Goal: Obtain resource: Download file/media

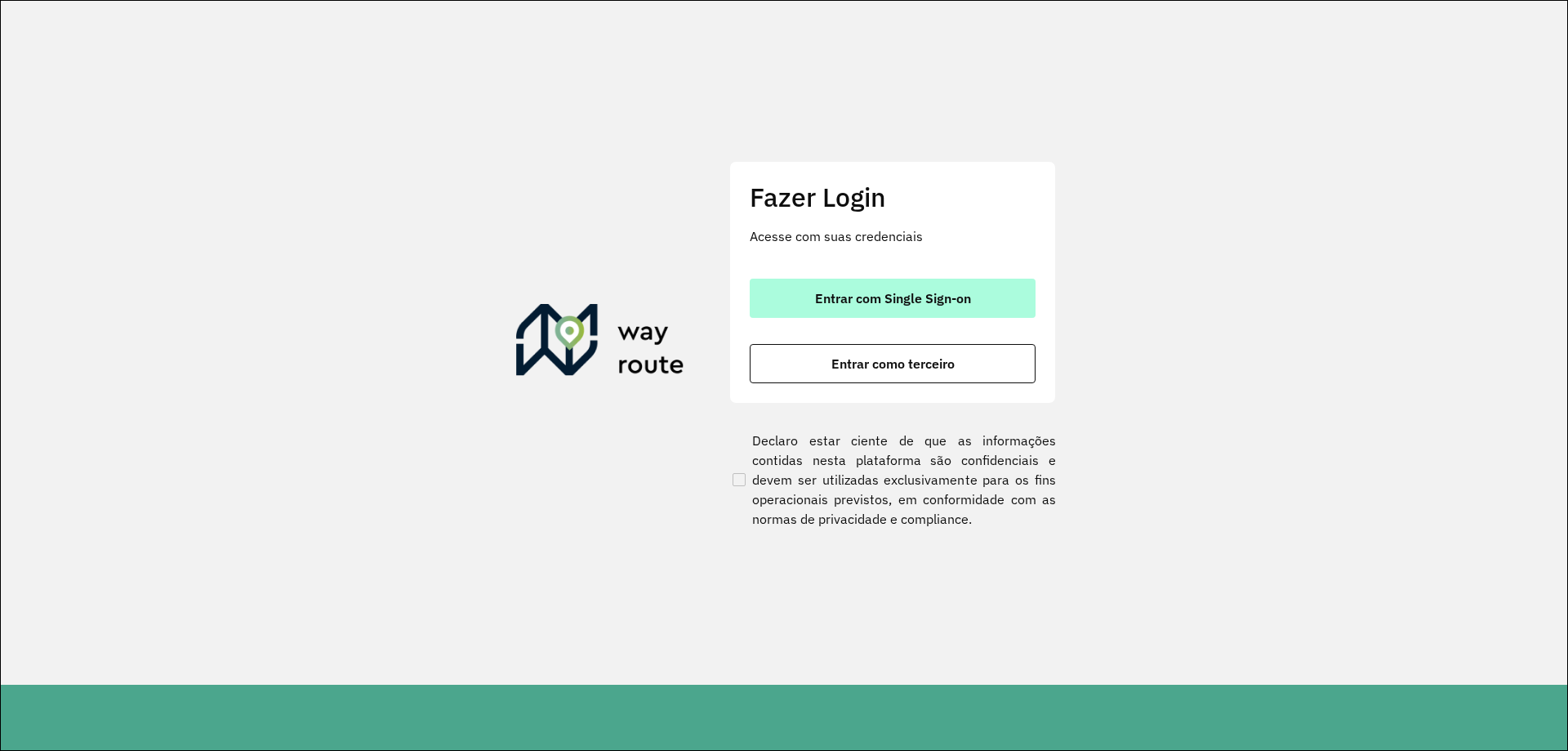
click at [1018, 286] on button "Entrar com Single Sign-on" at bounding box center [892, 298] width 286 height 39
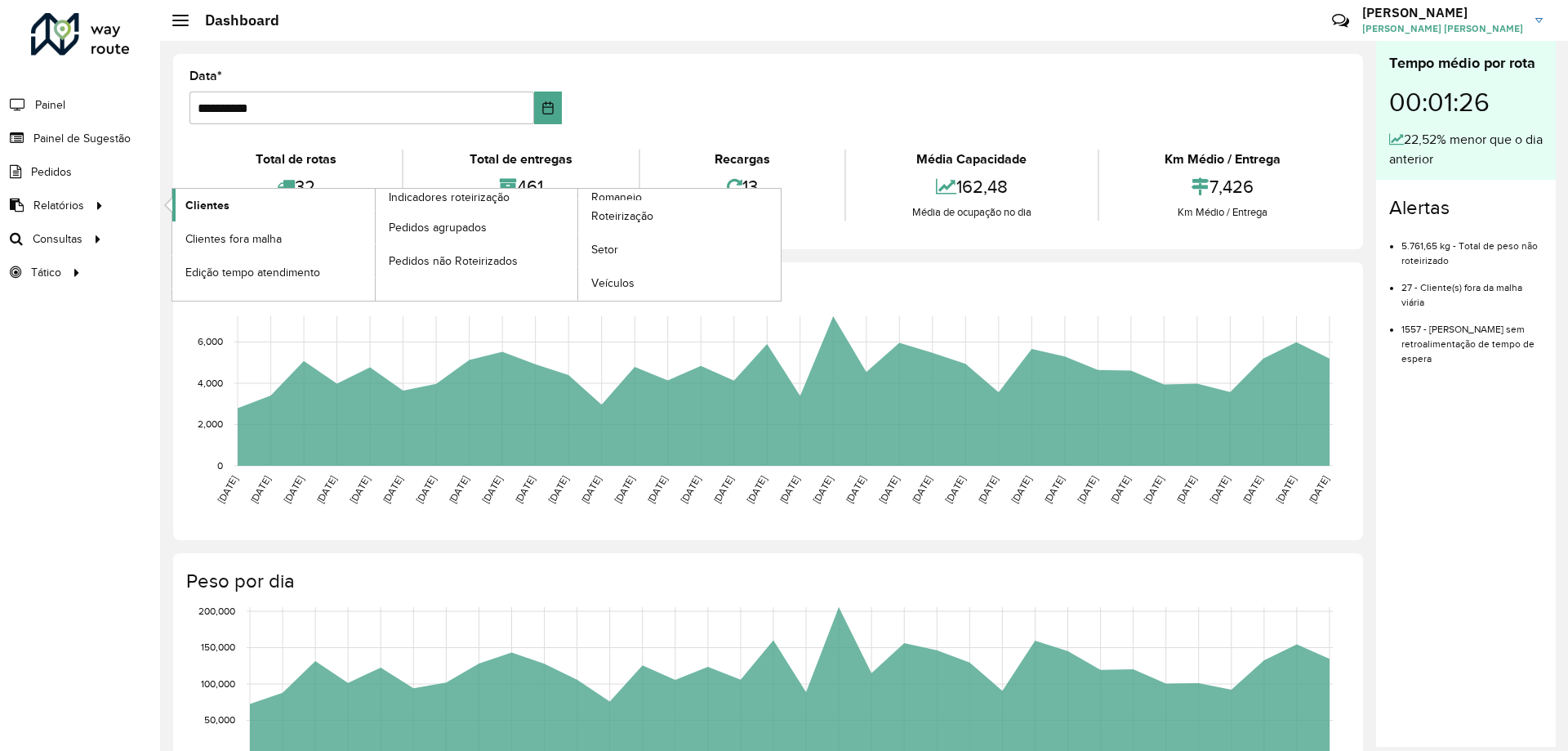
click at [200, 207] on span "Clientes" at bounding box center [207, 206] width 44 height 18
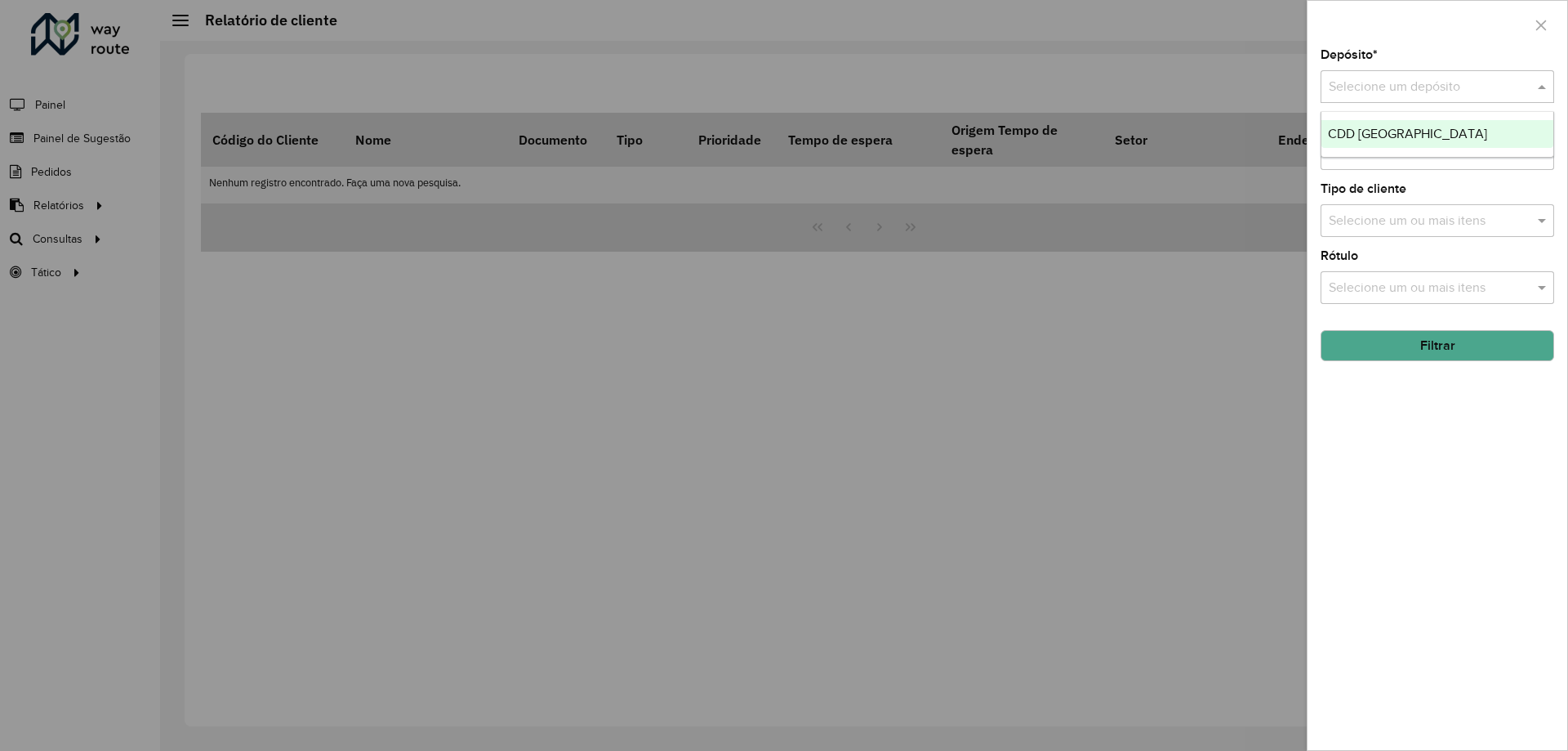
click at [1382, 93] on input "text" at bounding box center [1420, 88] width 185 height 19
click at [1381, 141] on span "CDD Petropolis" at bounding box center [1407, 134] width 159 height 14
click at [1407, 340] on button "Filtrar" at bounding box center [1437, 345] width 234 height 31
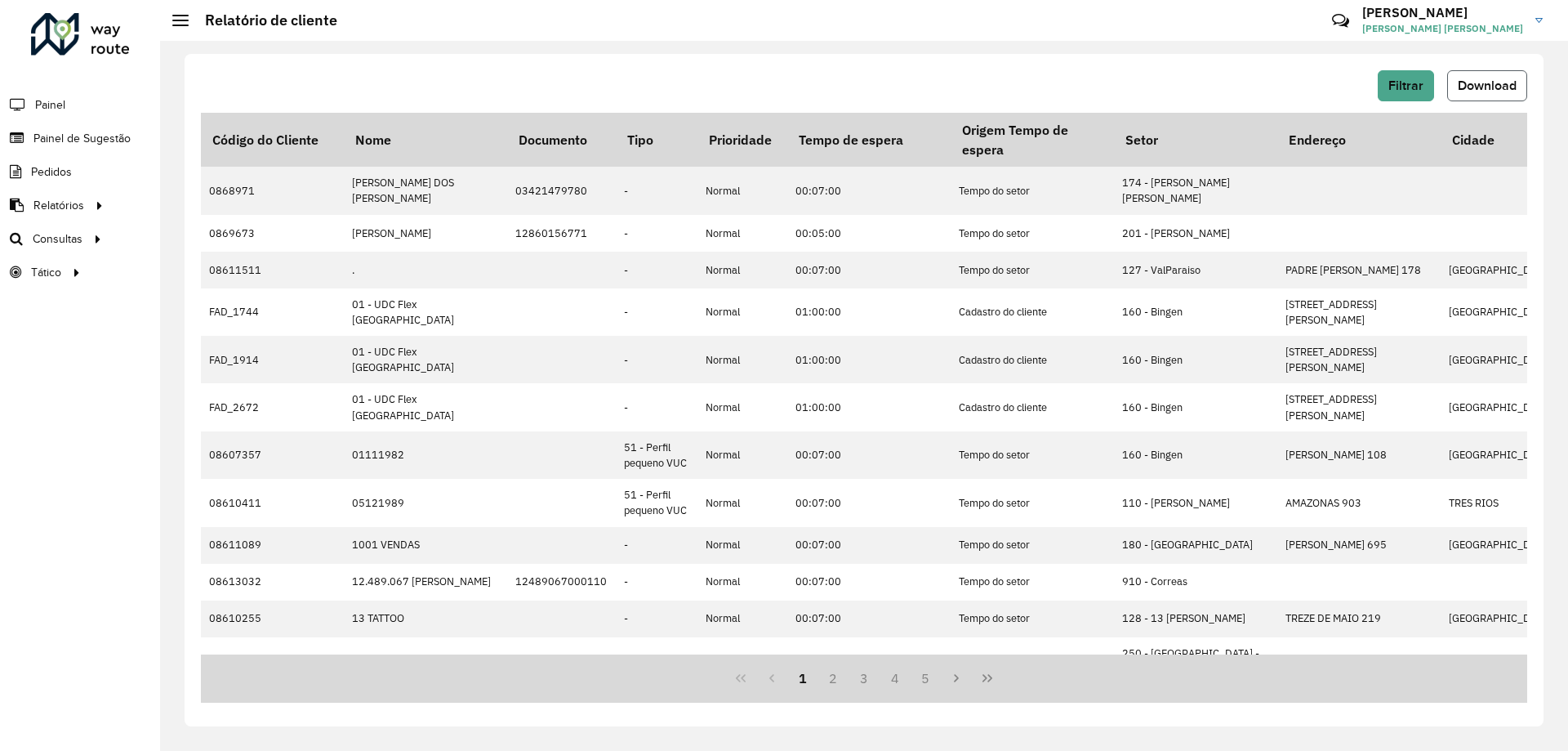
click at [1470, 87] on span "Download" at bounding box center [1487, 86] width 59 height 14
